Goal: Information Seeking & Learning: Learn about a topic

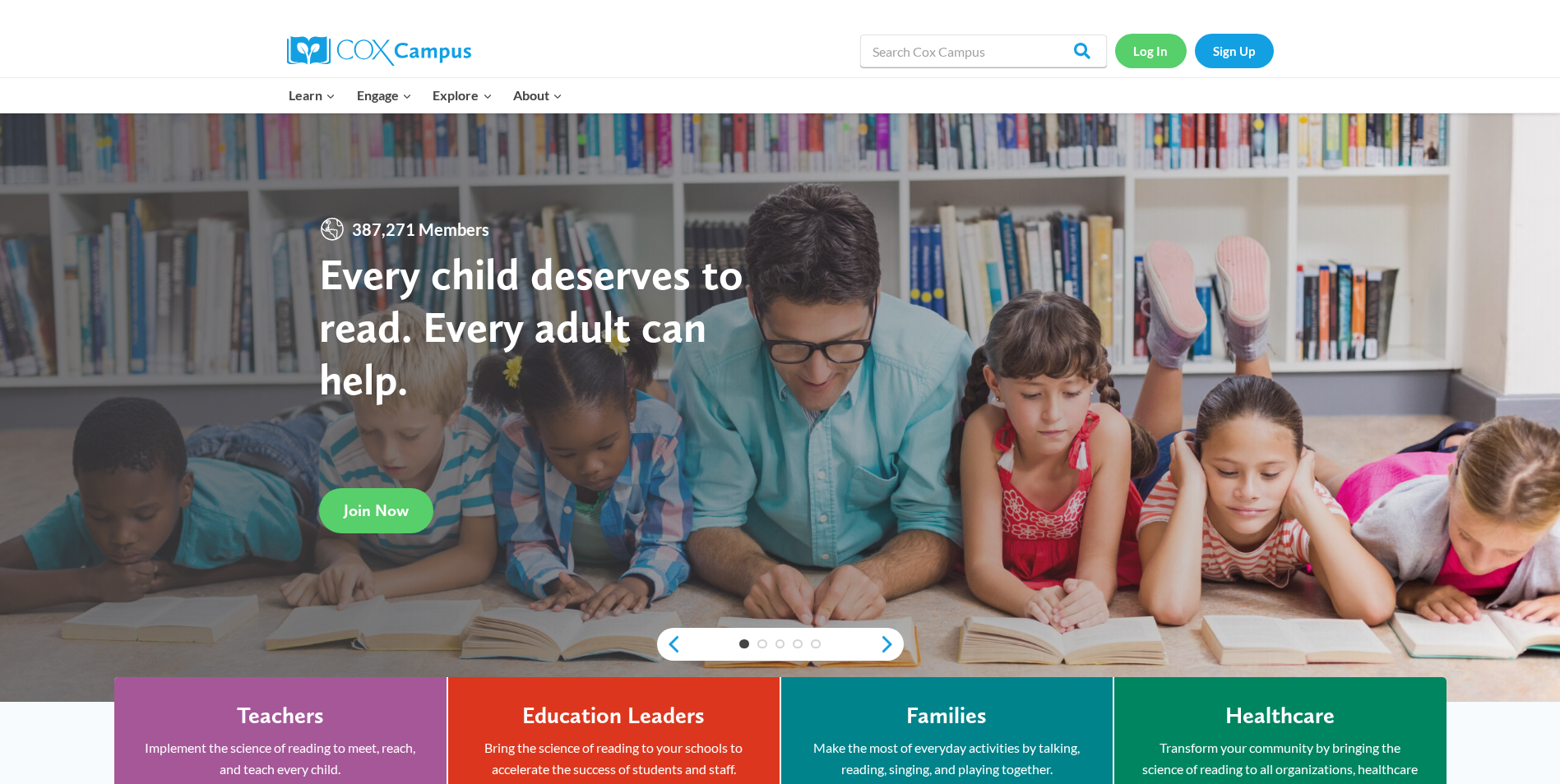
click at [1155, 55] on link "Log In" at bounding box center [1151, 51] width 72 height 34
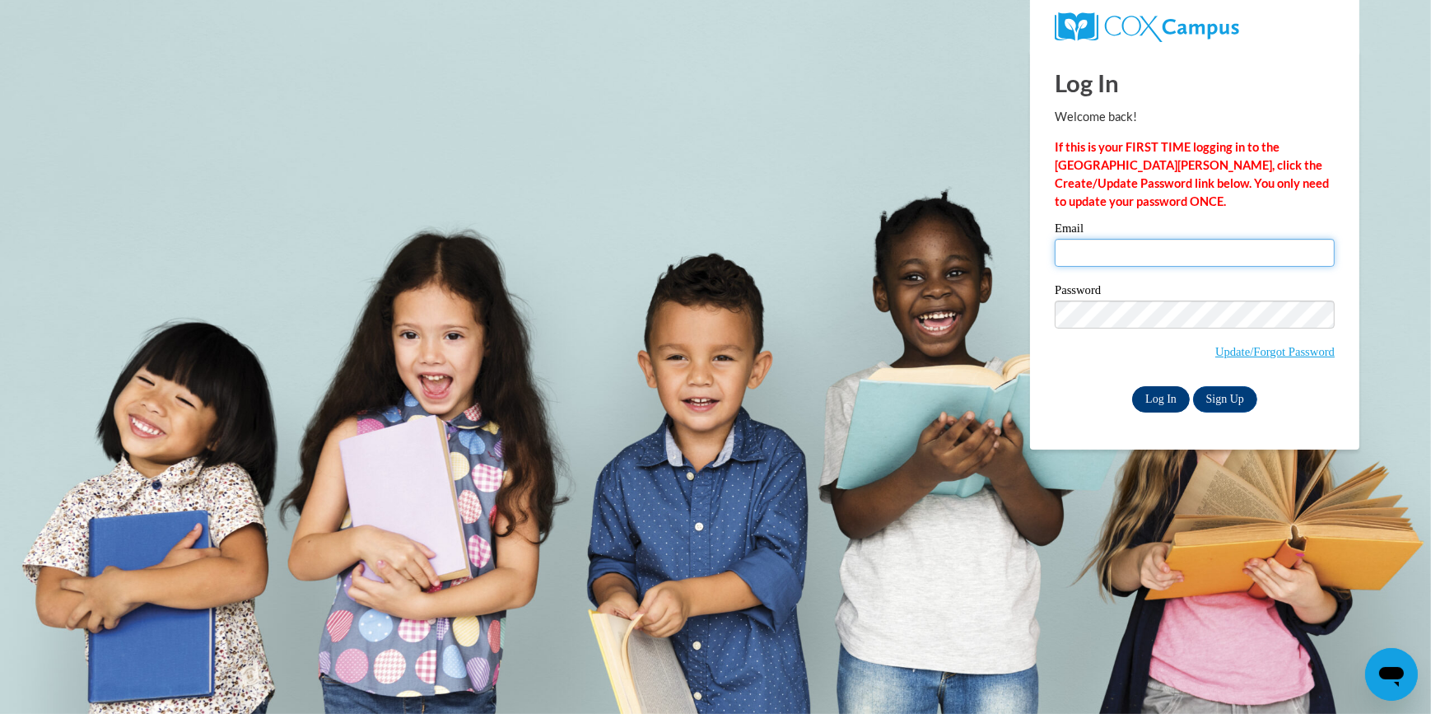
type input "whitelilreuia@gmail.com"
click at [1155, 391] on input "Log In" at bounding box center [1161, 399] width 58 height 26
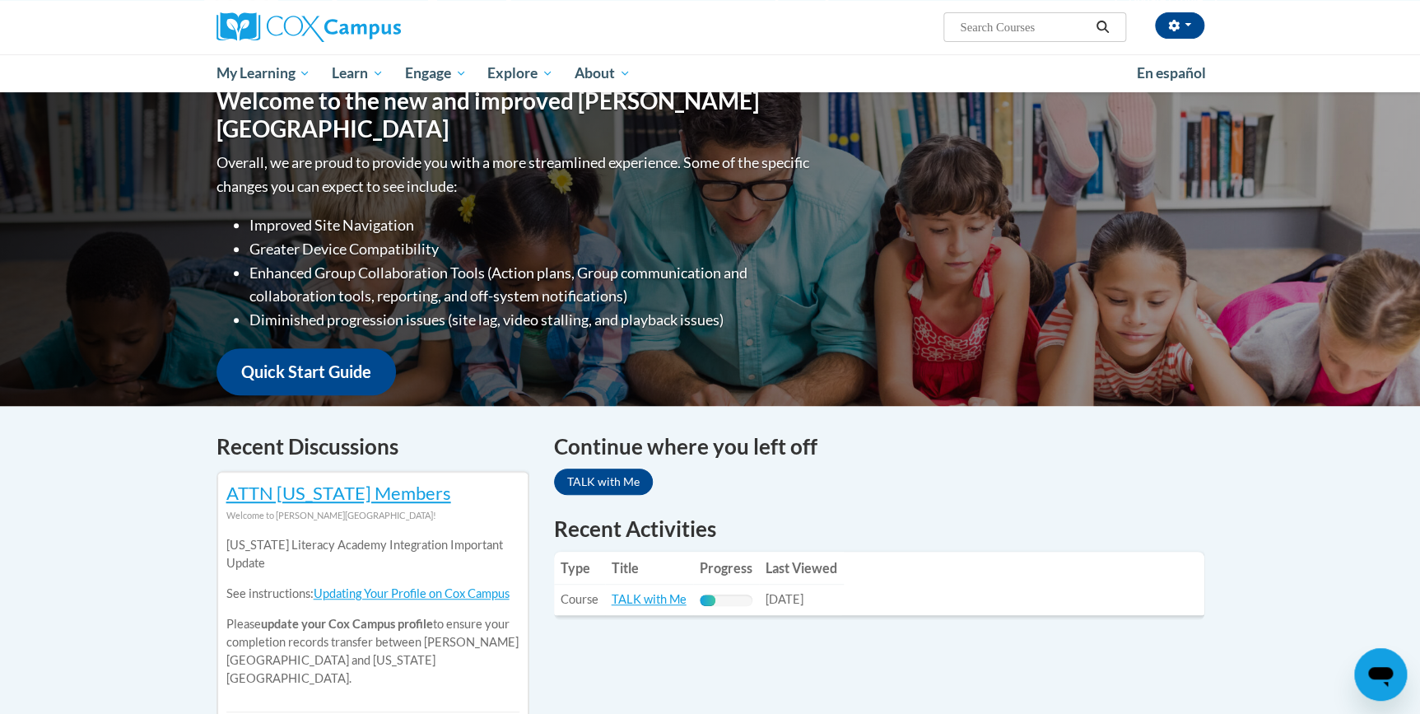
scroll to position [299, 0]
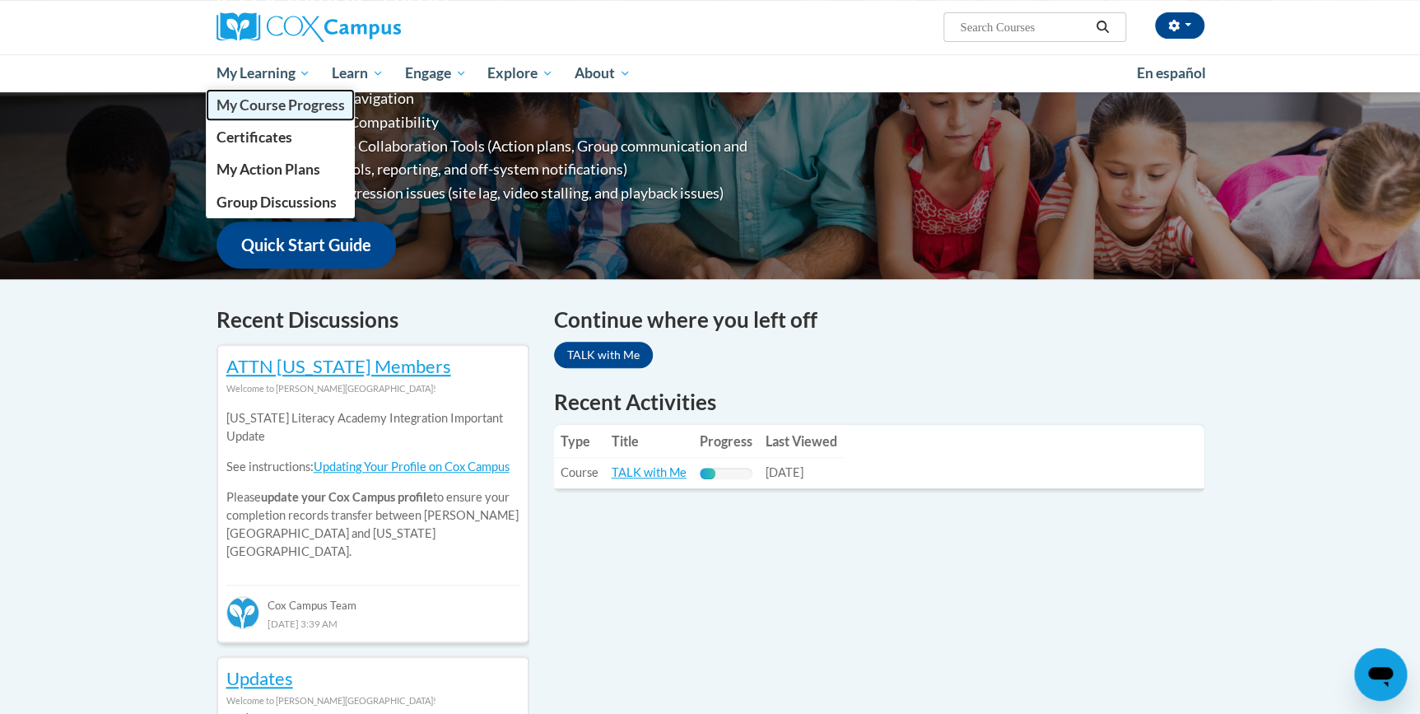
click at [261, 100] on span "My Course Progress" at bounding box center [280, 104] width 128 height 17
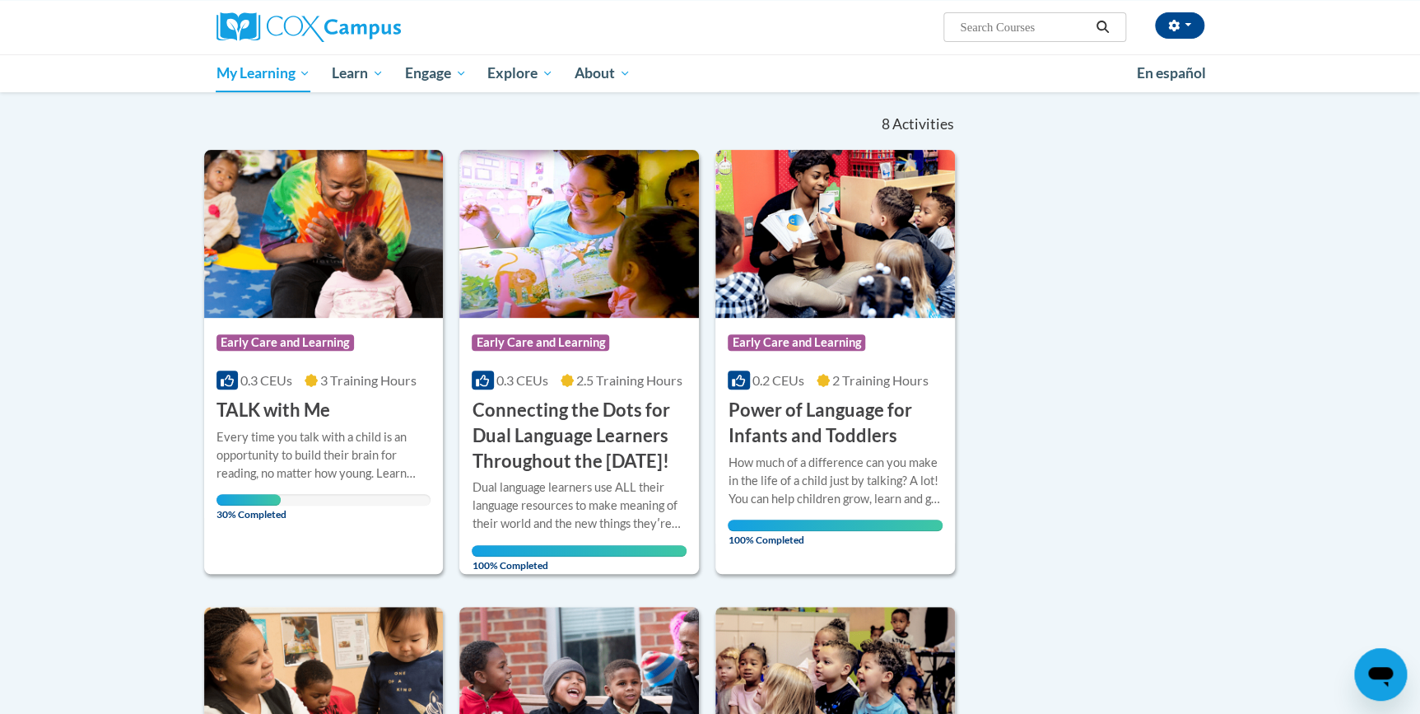
scroll to position [149, 0]
click at [291, 441] on div "Every time you talk with a child is an opportunity to build their brain for rea…" at bounding box center [323, 456] width 215 height 54
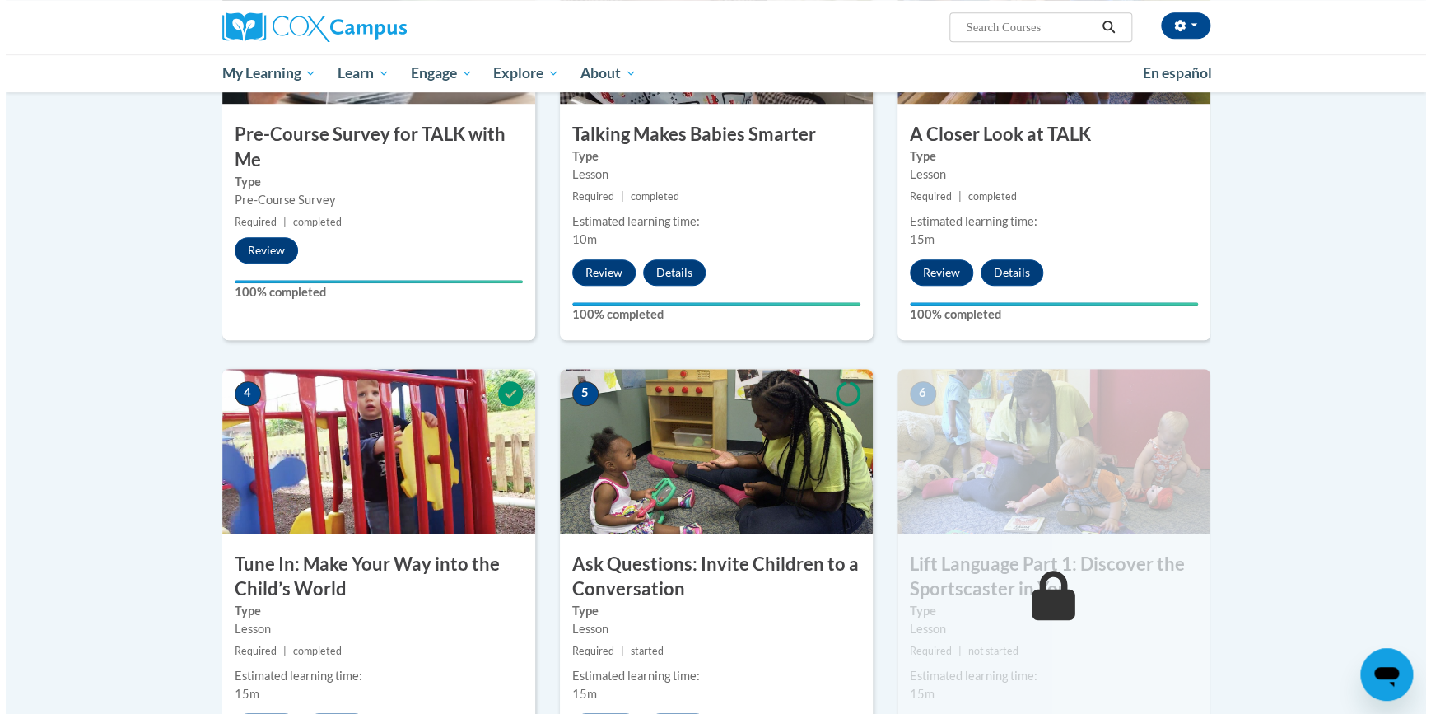
scroll to position [673, 0]
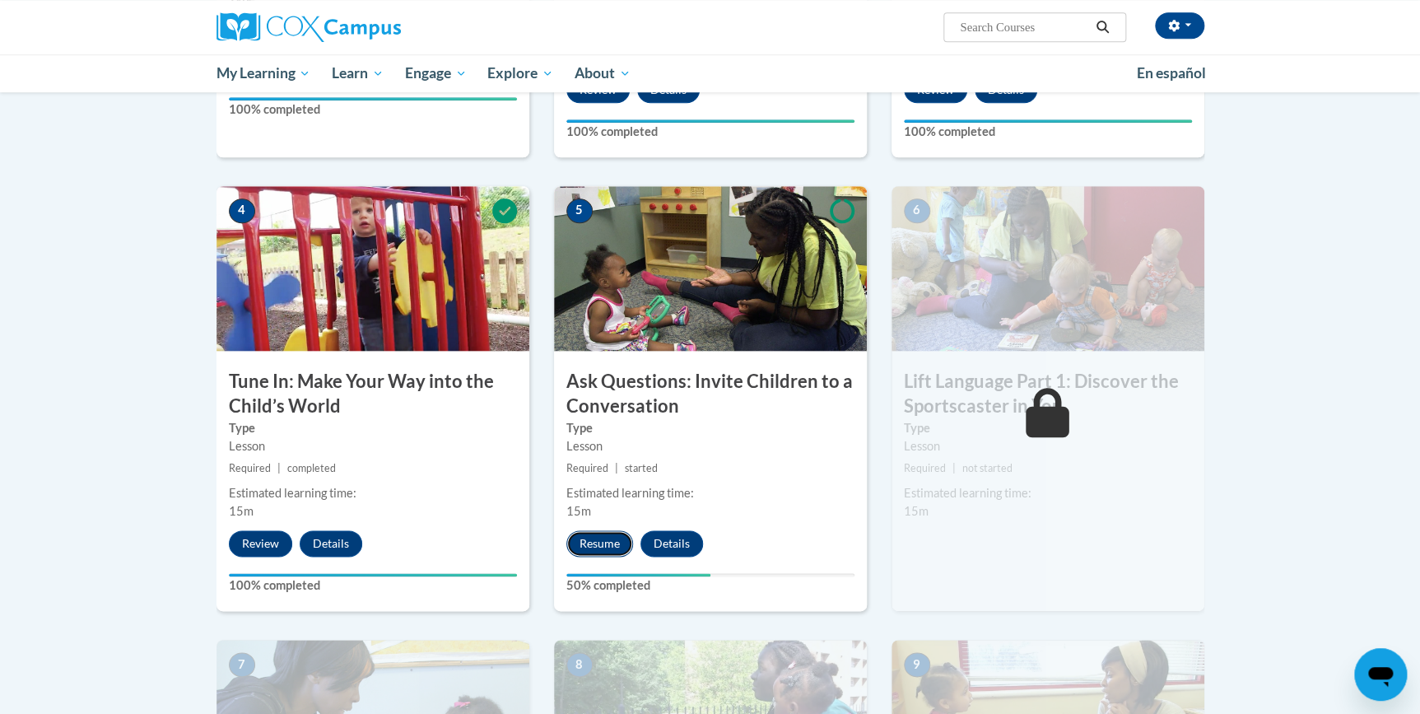
click at [602, 533] on button "Resume" at bounding box center [599, 543] width 67 height 26
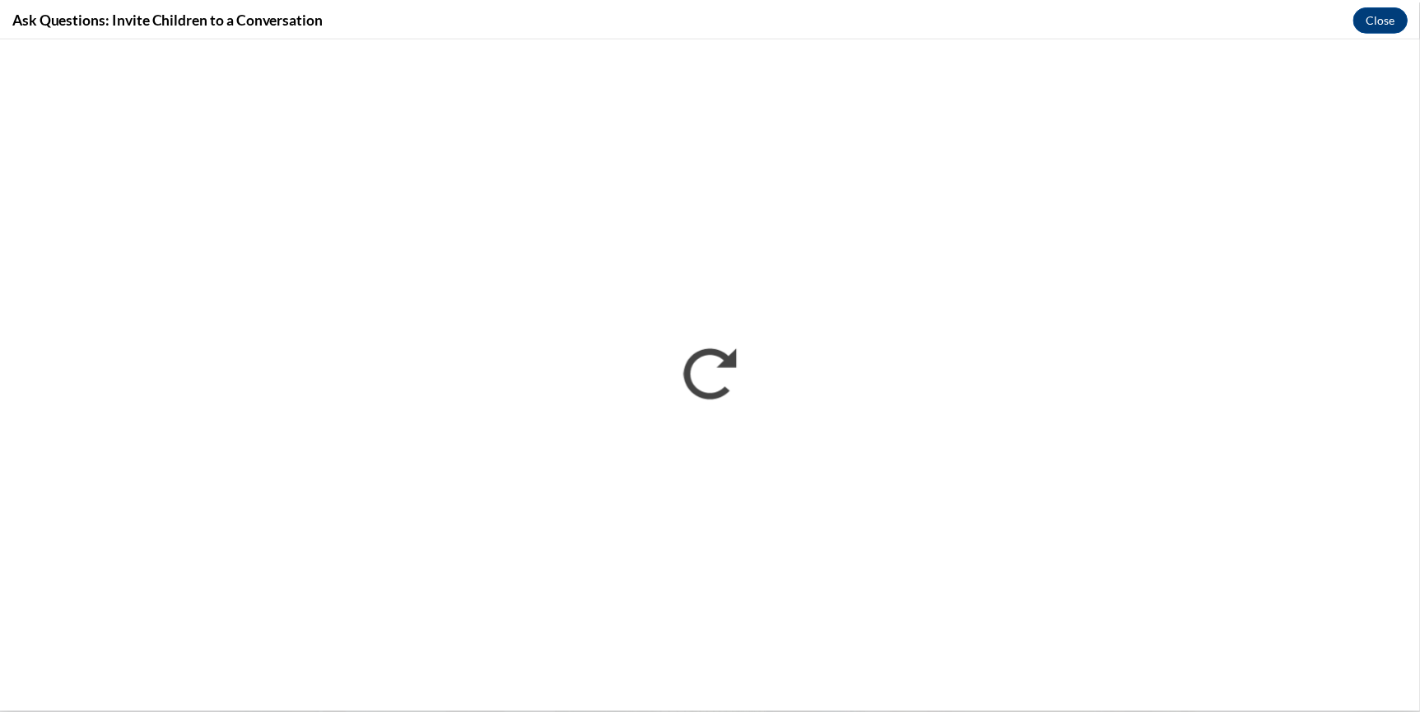
scroll to position [0, 0]
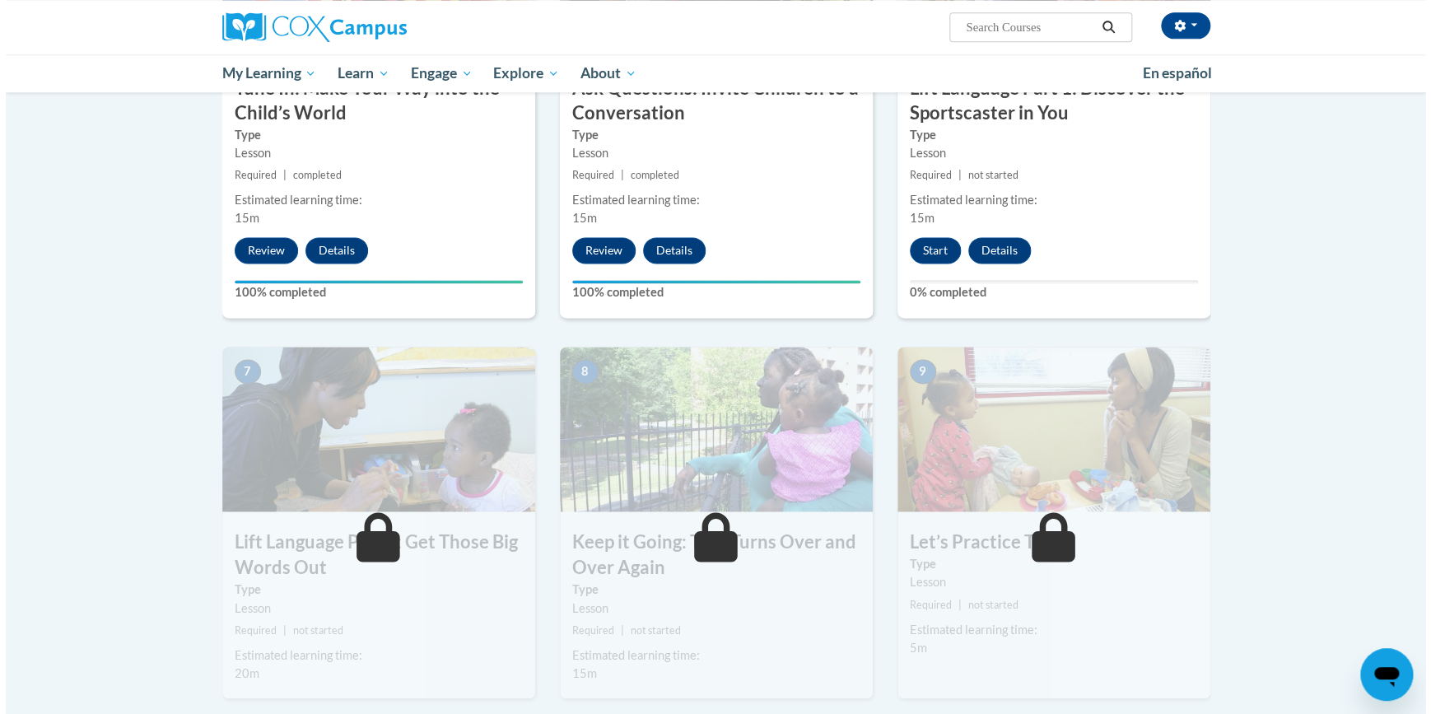
scroll to position [972, 0]
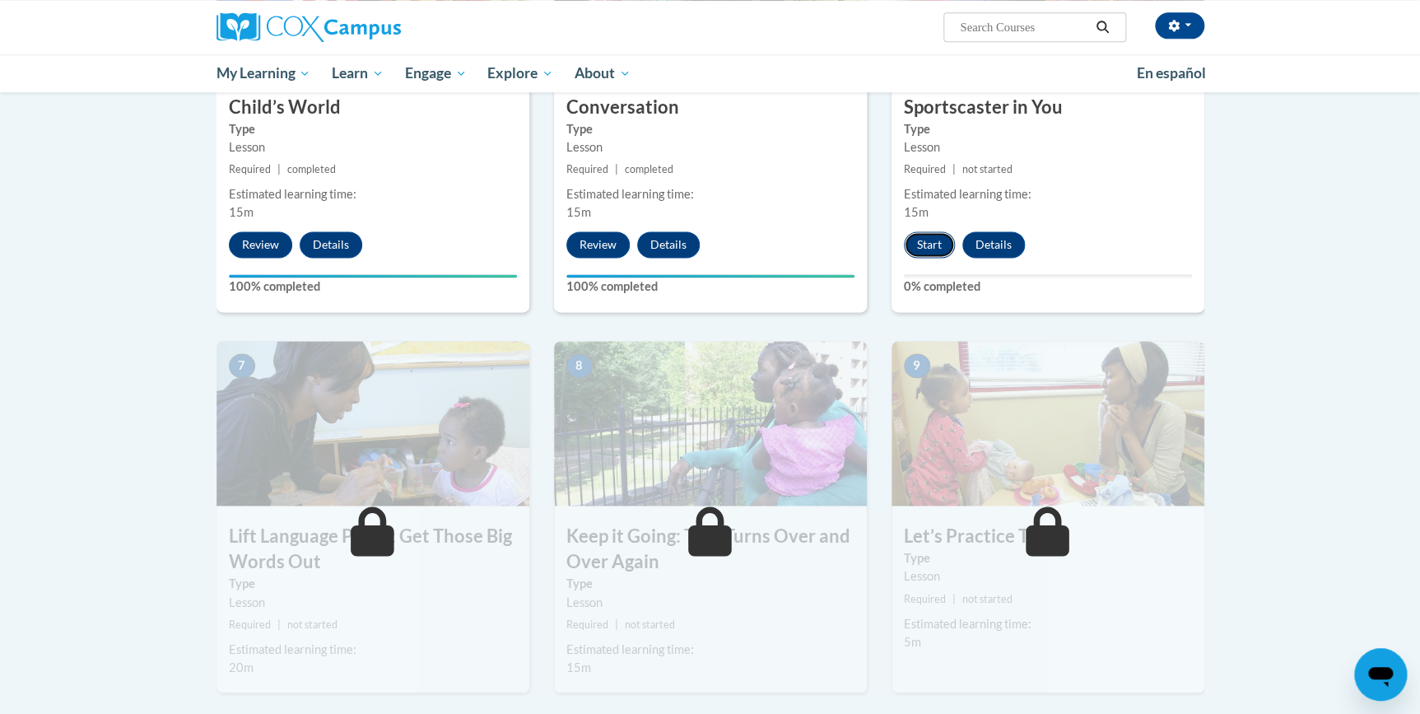
click at [931, 241] on button "Start" at bounding box center [929, 244] width 51 height 26
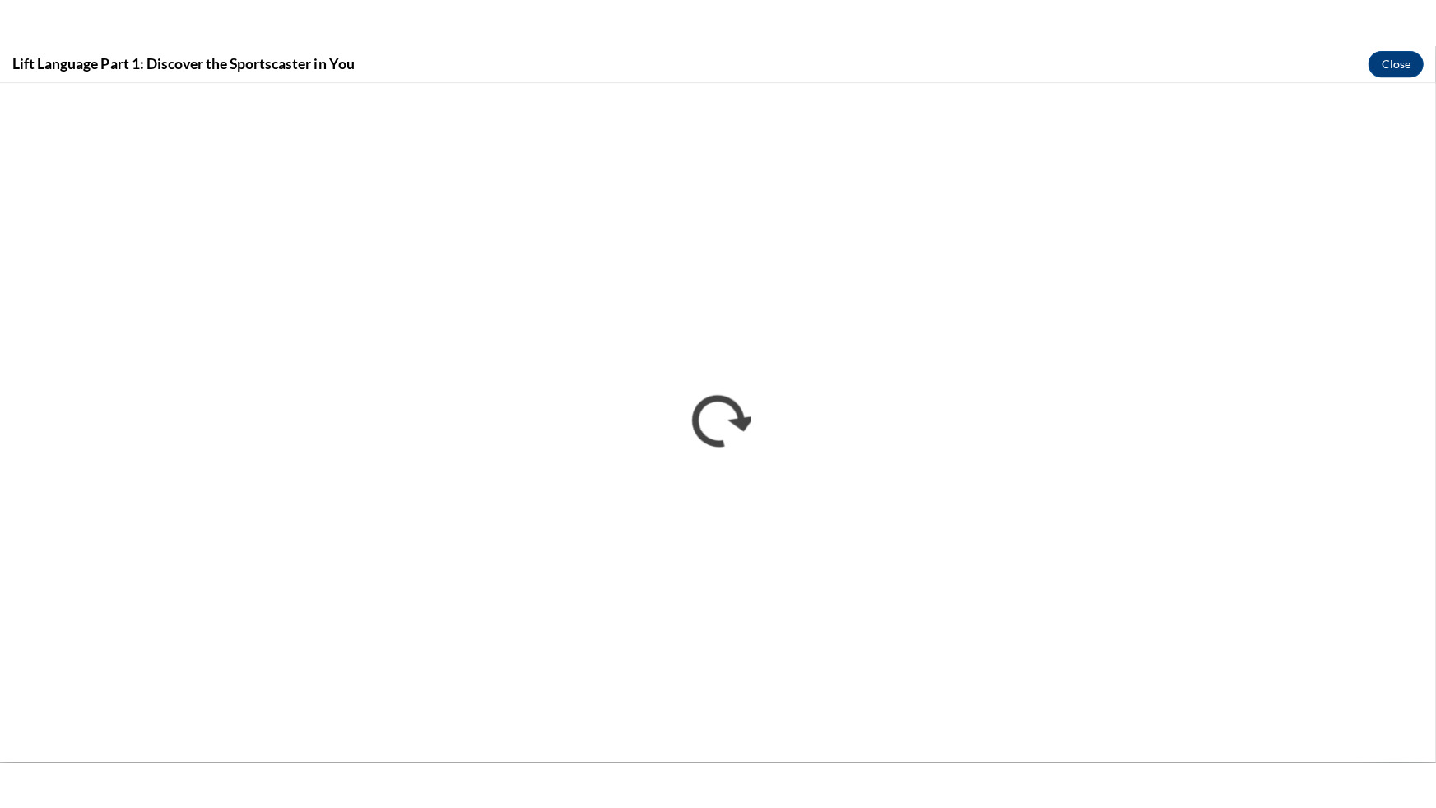
scroll to position [0, 0]
